Goal: Information Seeking & Learning: Learn about a topic

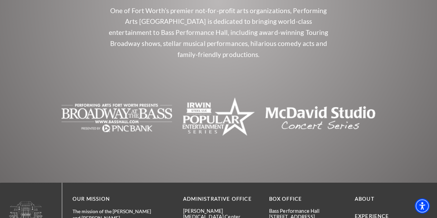
scroll to position [2921, 0]
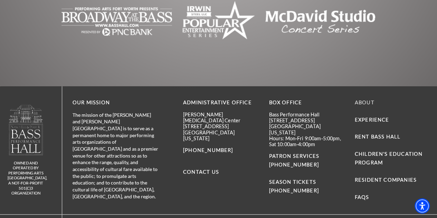
click at [364, 100] on link "About" at bounding box center [365, 103] width 20 height 6
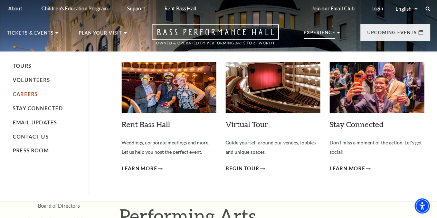
click at [24, 97] on link "Careers" at bounding box center [25, 94] width 25 height 6
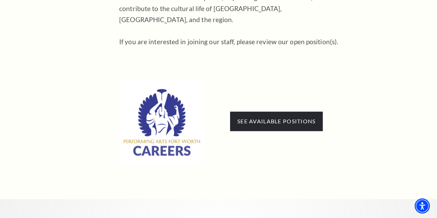
scroll to position [381, 0]
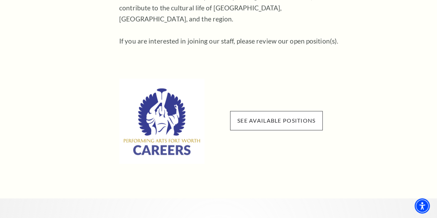
click at [264, 111] on span "See available positions" at bounding box center [276, 120] width 93 height 19
click at [266, 118] on span "See available positions" at bounding box center [276, 120] width 93 height 19
click at [263, 117] on link "See available positions" at bounding box center [277, 120] width 78 height 7
